Goal: Transaction & Acquisition: Purchase product/service

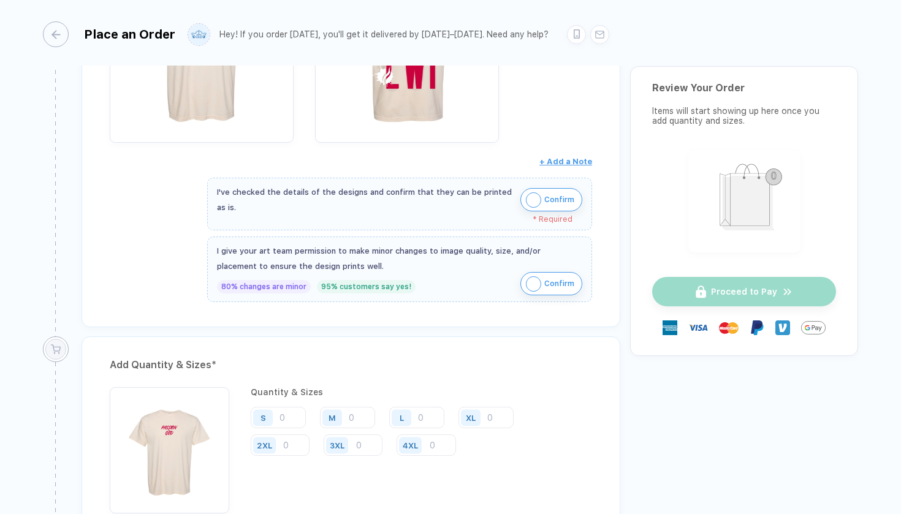
scroll to position [310, 0]
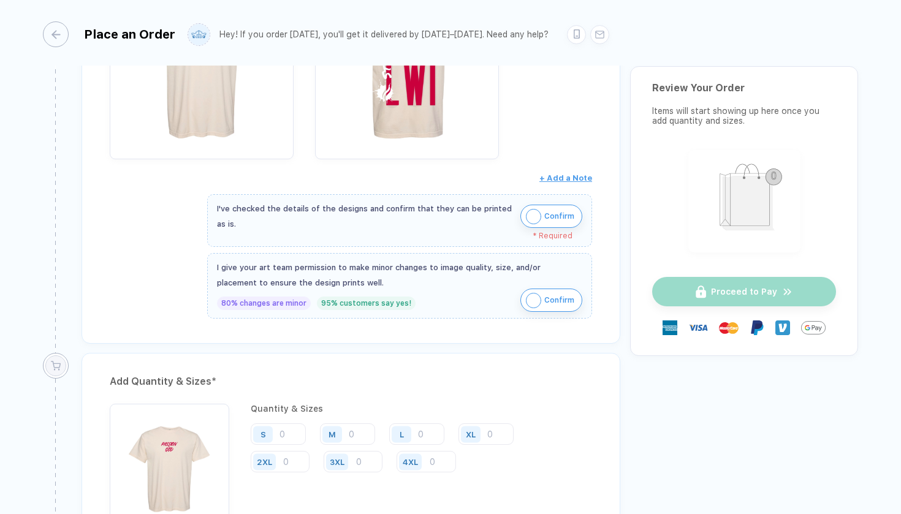
click at [532, 217] on img "button" at bounding box center [533, 216] width 15 height 15
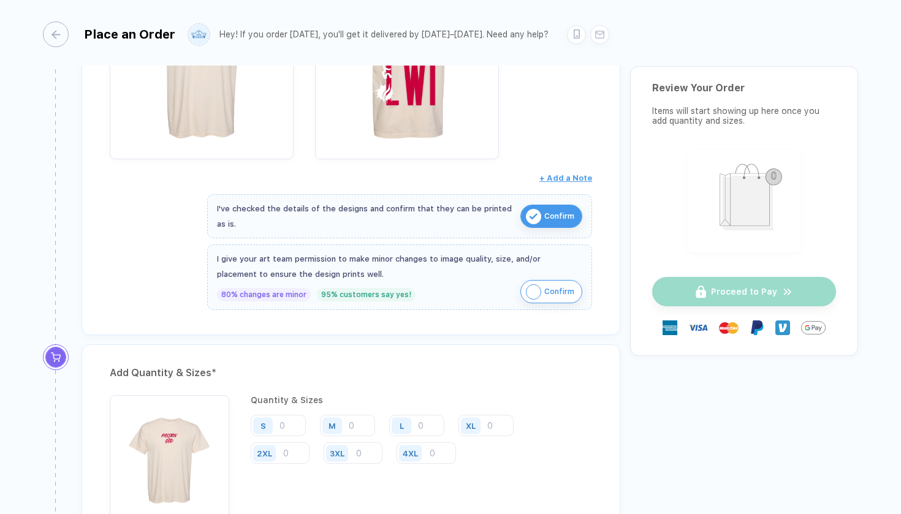
click at [530, 292] on img "button" at bounding box center [533, 292] width 15 height 15
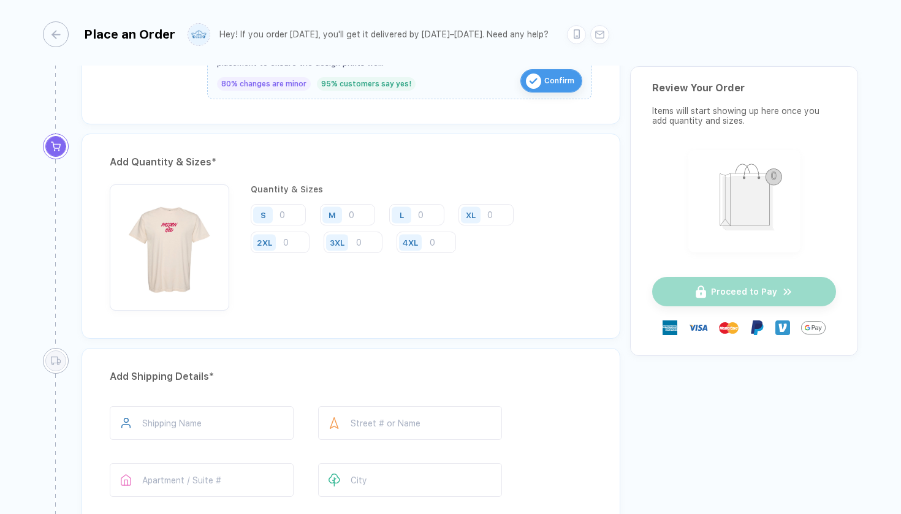
scroll to position [534, 0]
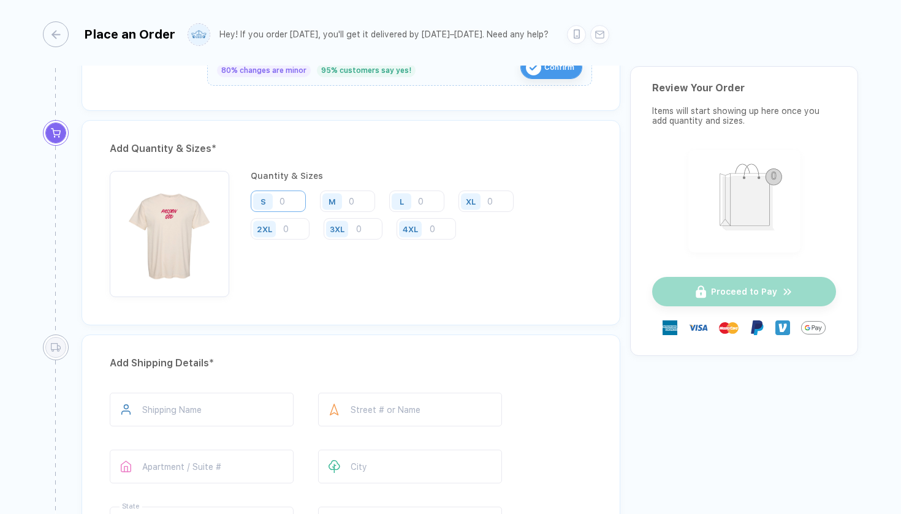
click at [285, 202] on input "number" at bounding box center [278, 201] width 55 height 21
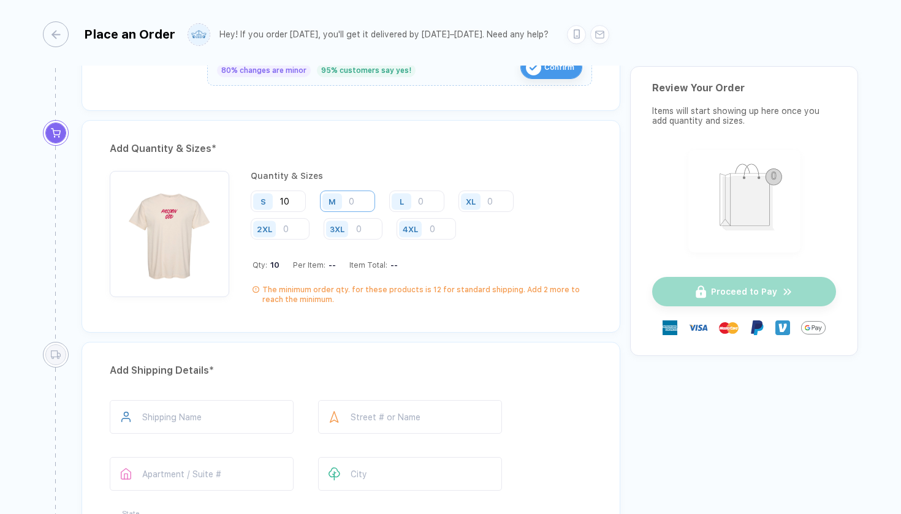
type input "10"
click at [354, 200] on input "number" at bounding box center [347, 201] width 55 height 21
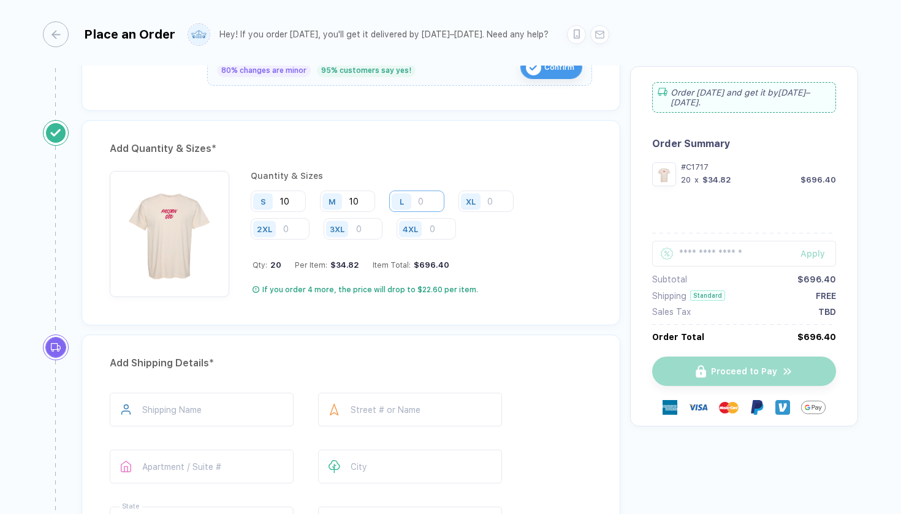
type input "10"
click at [423, 200] on input "number" at bounding box center [416, 201] width 55 height 21
type input "10"
click at [484, 196] on div "XL" at bounding box center [473, 201] width 28 height 21
click at [492, 199] on input "number" at bounding box center [486, 201] width 55 height 21
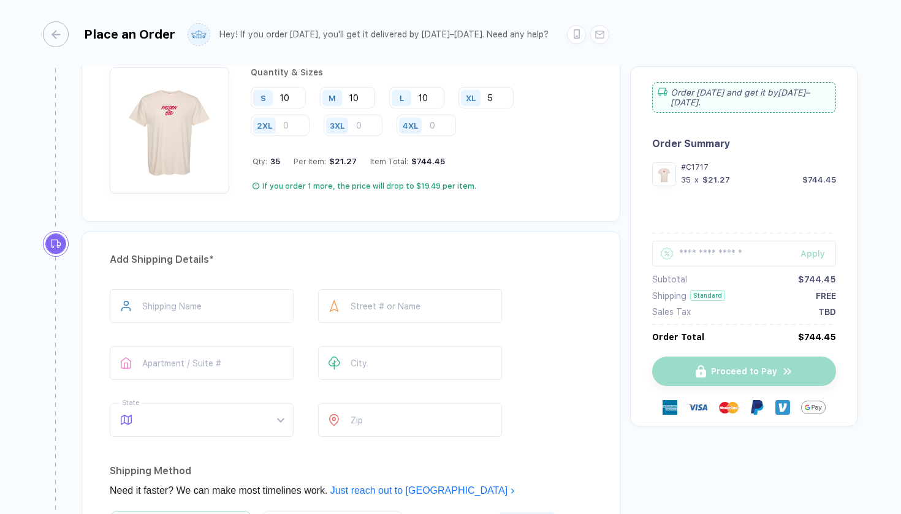
scroll to position [636, 0]
type input "5"
type input "**********"
type input "*"
type input "**********"
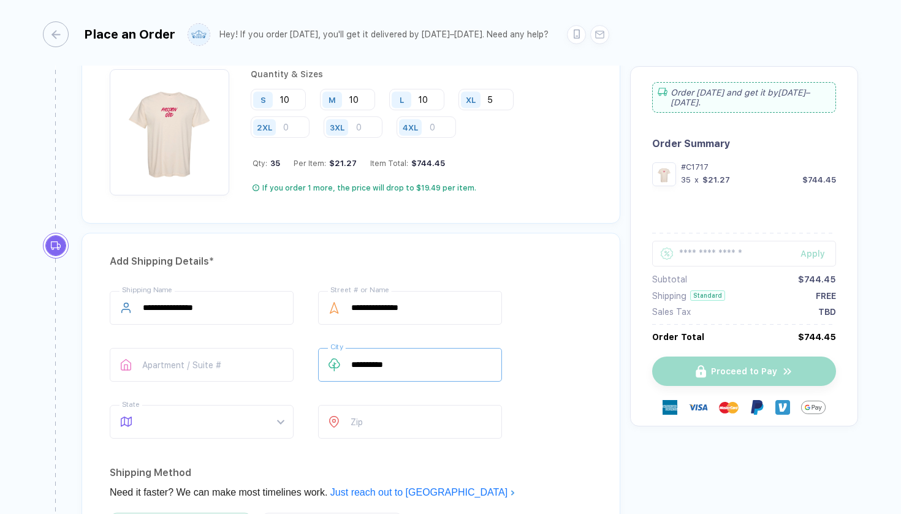
type input "**********"
type input "*"
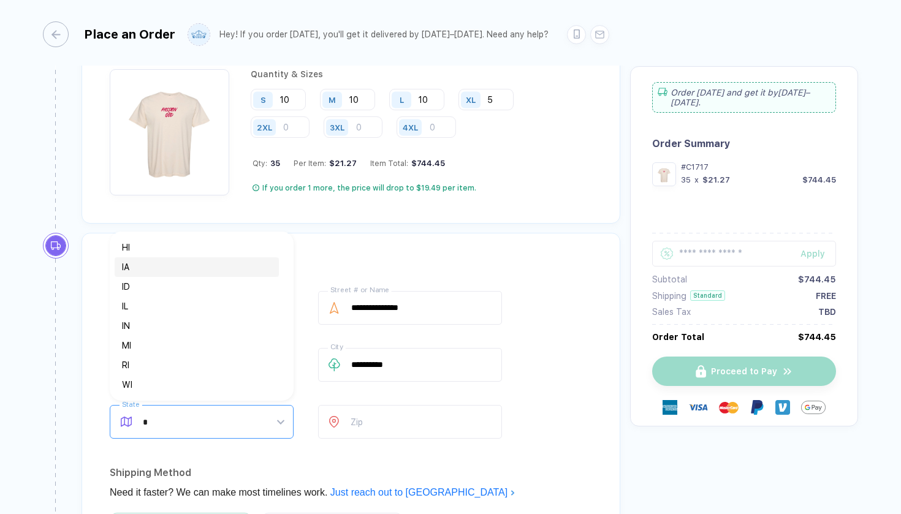
click at [188, 267] on div "IA" at bounding box center [197, 267] width 150 height 13
click at [381, 424] on input "number" at bounding box center [410, 422] width 184 height 34
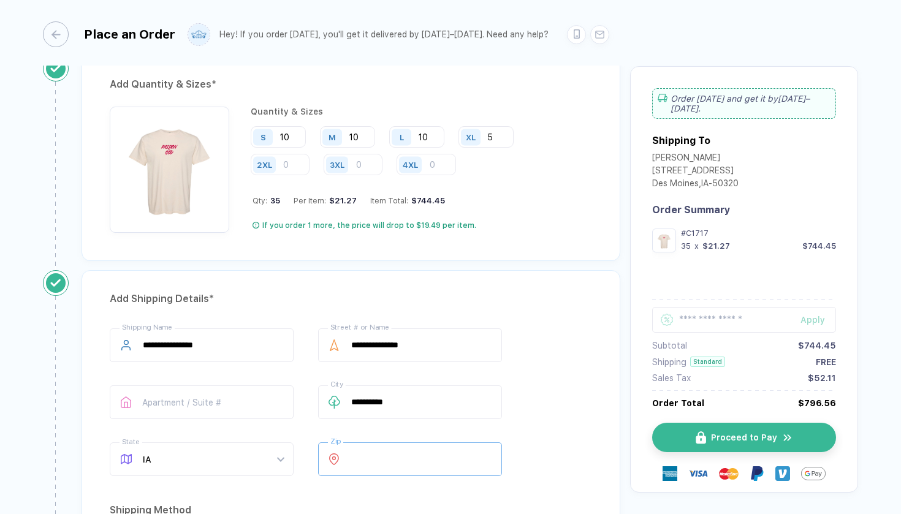
scroll to position [601, 0]
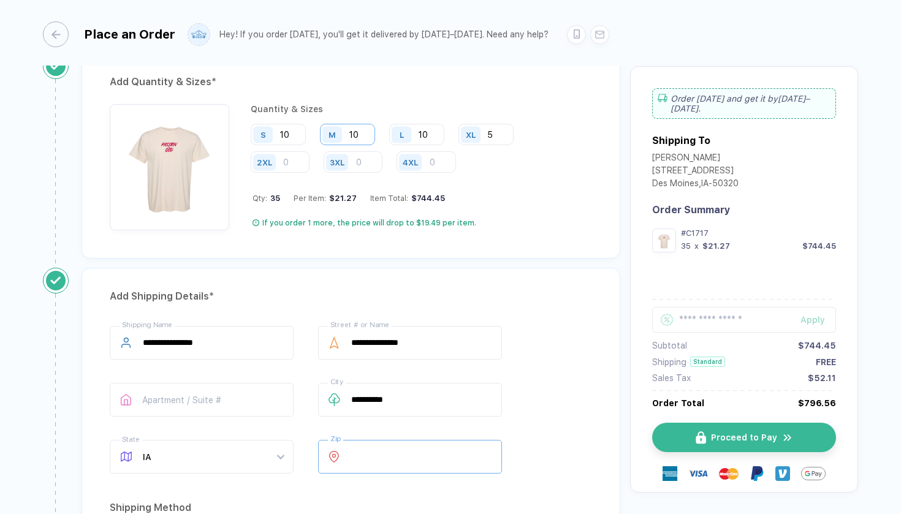
type input "*****"
click at [359, 134] on input "10" at bounding box center [347, 134] width 55 height 21
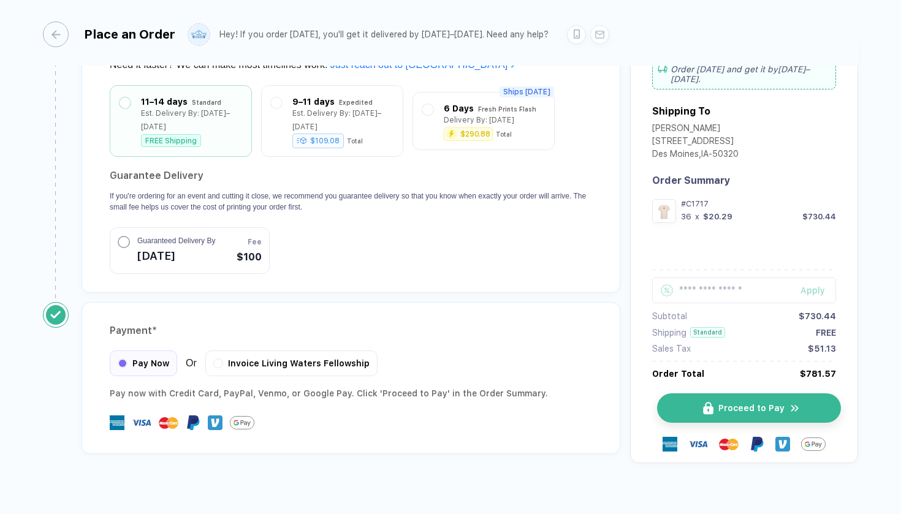
scroll to position [1063, 0]
type input "11"
click at [722, 401] on button "Proceed to Pay" at bounding box center [749, 408] width 184 height 29
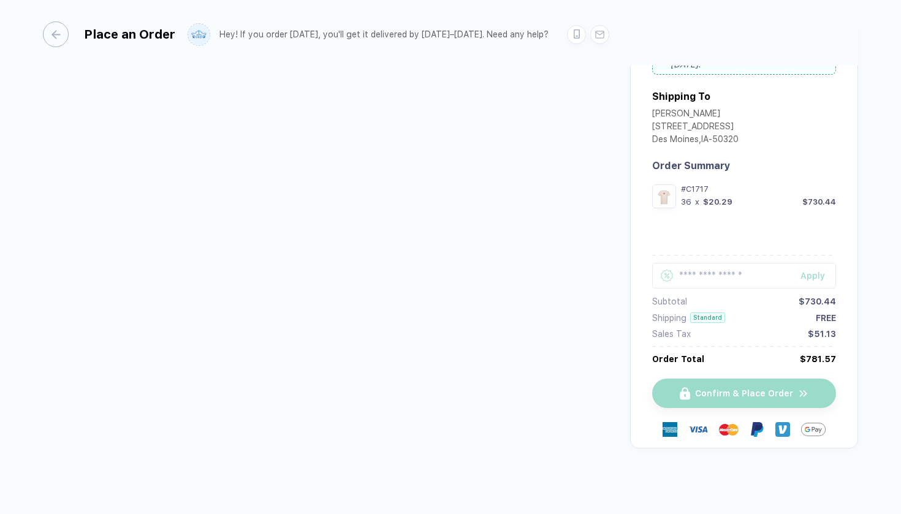
scroll to position [39, 0]
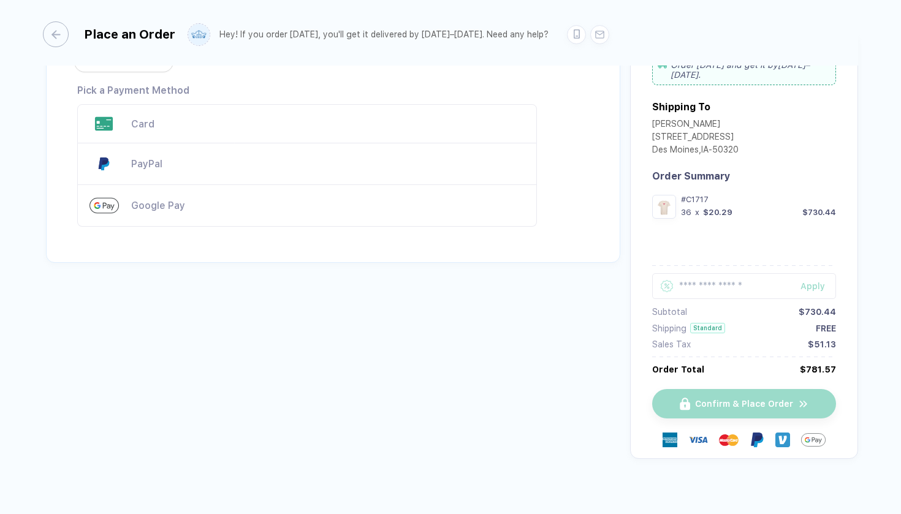
click at [137, 115] on div "Card" at bounding box center [307, 123] width 460 height 39
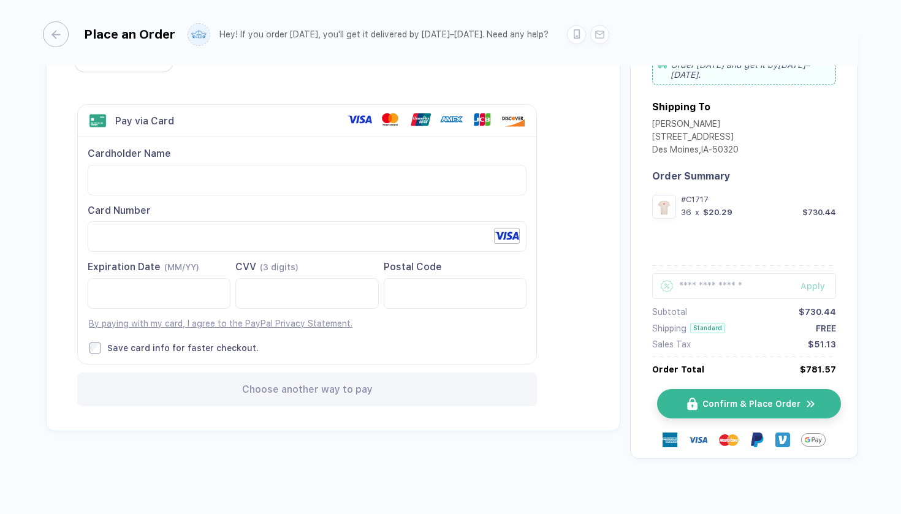
click at [708, 399] on span "Confirm & Place Order" at bounding box center [752, 404] width 98 height 10
